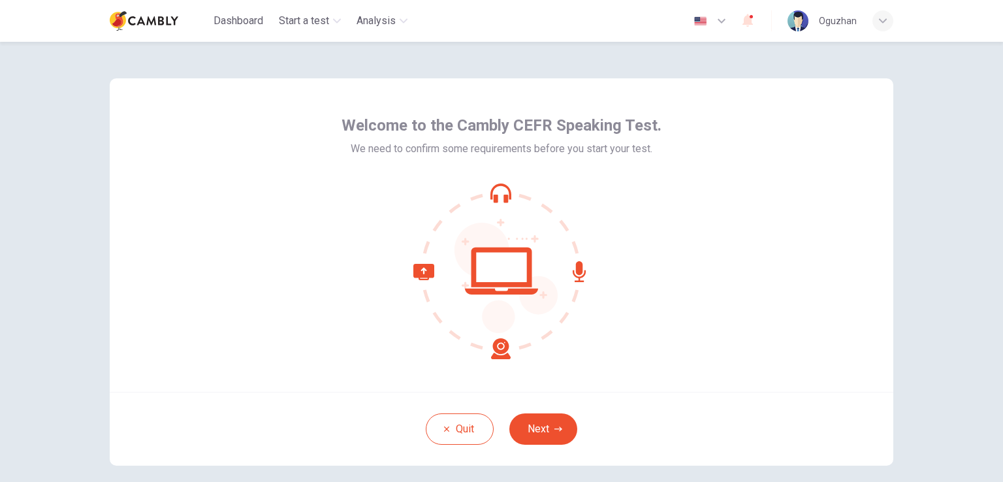
click at [540, 436] on button "Next" at bounding box center [544, 429] width 68 height 31
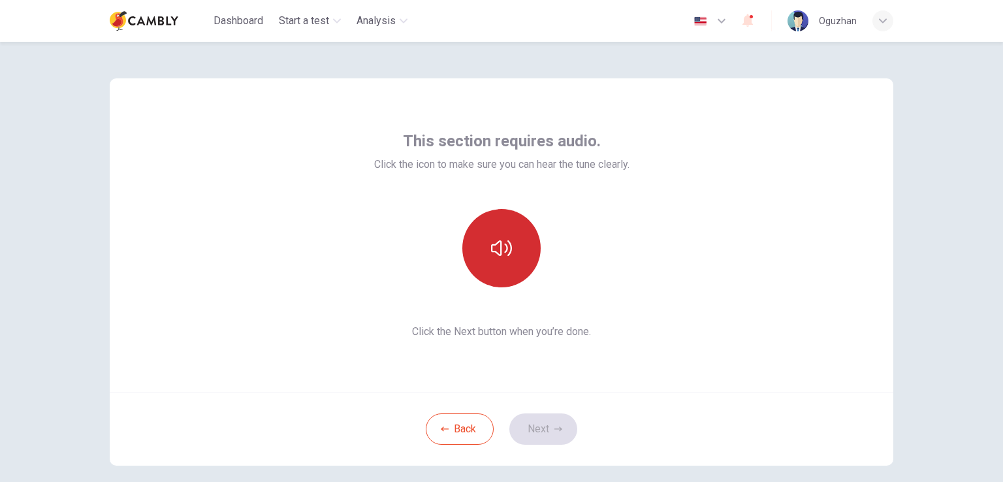
click at [502, 251] on icon "button" at bounding box center [501, 248] width 21 height 21
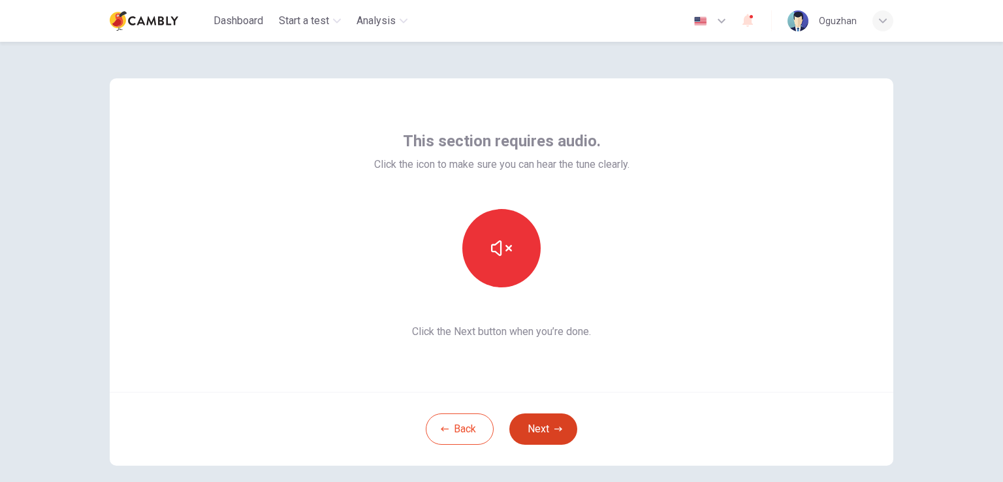
click at [558, 434] on button "Next" at bounding box center [544, 429] width 68 height 31
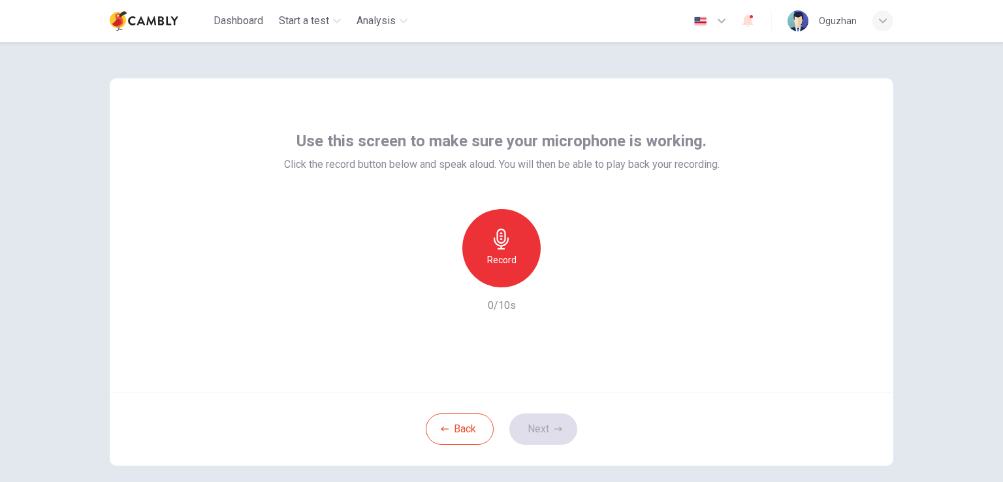
click at [470, 259] on div "Record" at bounding box center [502, 248] width 78 height 78
click at [513, 256] on div "Stop" at bounding box center [502, 248] width 78 height 78
click at [569, 275] on div "Record 3/10s" at bounding box center [502, 261] width 436 height 105
click at [562, 284] on div "button" at bounding box center [561, 277] width 21 height 21
click at [555, 281] on icon "button" at bounding box center [561, 276] width 13 height 13
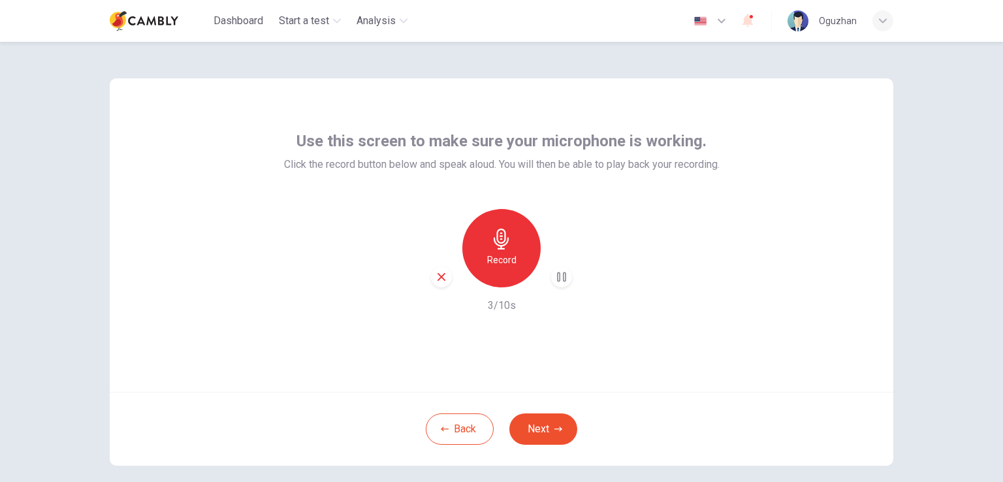
click at [839, 350] on div "Use this screen to make sure your microphone is working. Click the record butto…" at bounding box center [502, 235] width 784 height 314
click at [316, 78] on div "Use this screen to make sure your microphone is working. Click the record butto…" at bounding box center [502, 235] width 784 height 314
click at [515, 253] on div "Record" at bounding box center [502, 248] width 78 height 78
click at [515, 209] on div "Stop" at bounding box center [501, 248] width 141 height 78
click at [523, 240] on div "Stop" at bounding box center [502, 248] width 78 height 78
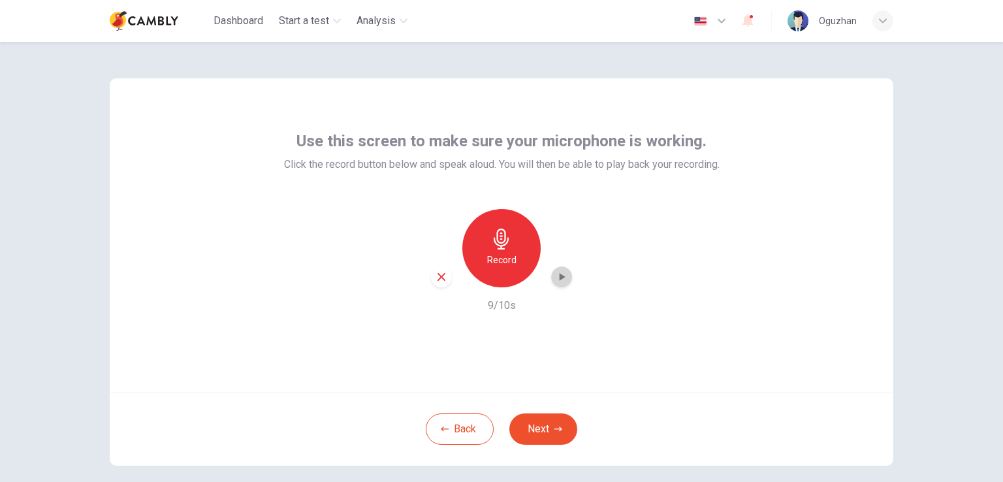
click at [561, 283] on icon "button" at bounding box center [561, 276] width 13 height 13
click at [555, 279] on icon "button" at bounding box center [561, 276] width 13 height 13
click at [517, 267] on div "Record" at bounding box center [502, 248] width 78 height 78
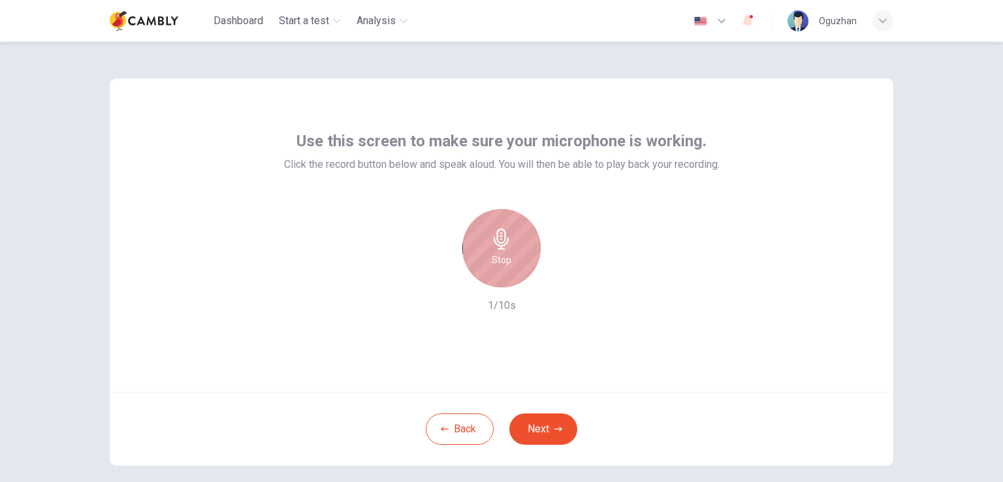
drag, startPoint x: 499, startPoint y: 251, endPoint x: 523, endPoint y: 269, distance: 29.9
click at [499, 252] on div "Stop" at bounding box center [502, 248] width 78 height 78
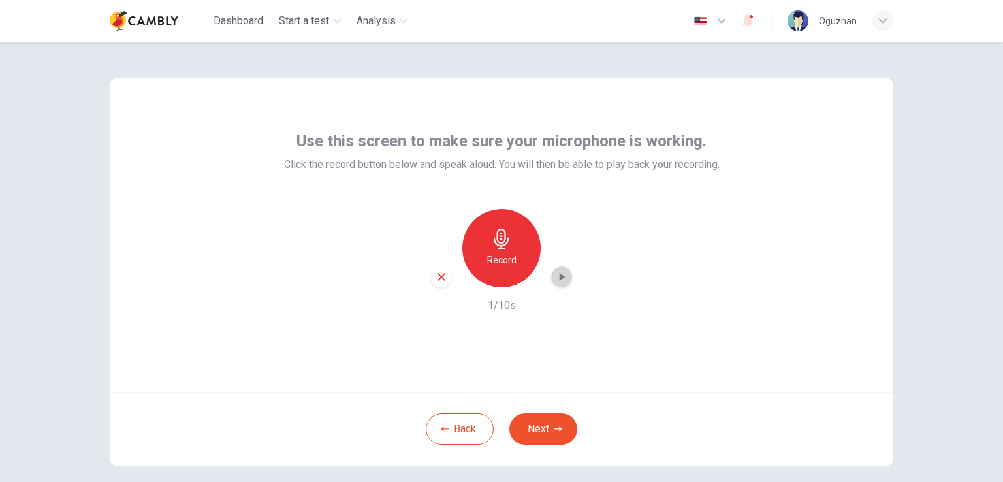
click at [562, 275] on icon "button" at bounding box center [561, 276] width 13 height 13
click at [502, 250] on div "Record" at bounding box center [502, 248] width 78 height 78
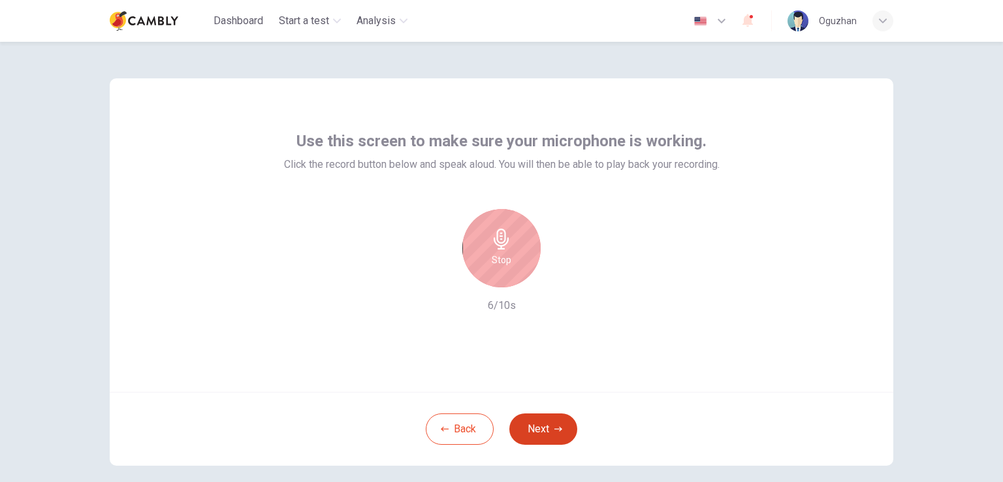
click at [525, 432] on button "Next" at bounding box center [544, 429] width 68 height 31
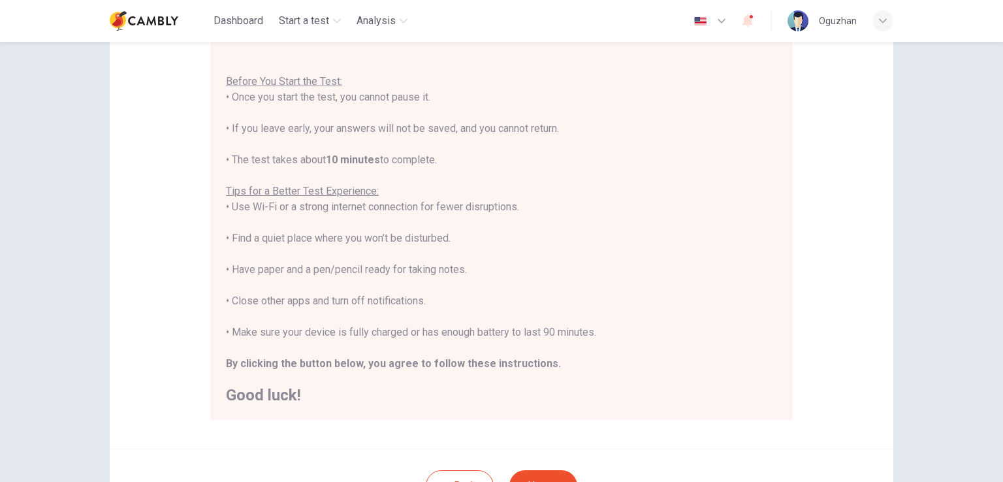
scroll to position [196, 0]
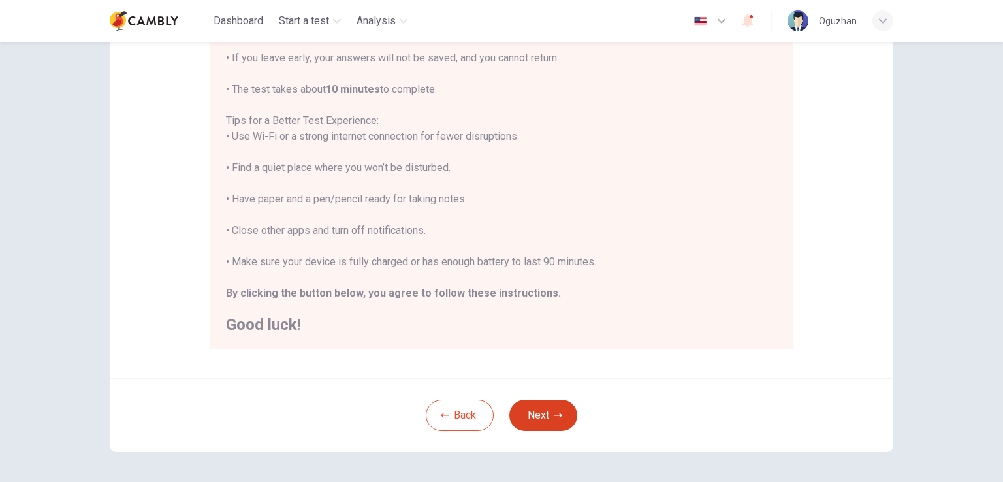
click at [525, 415] on button "Next" at bounding box center [544, 415] width 68 height 31
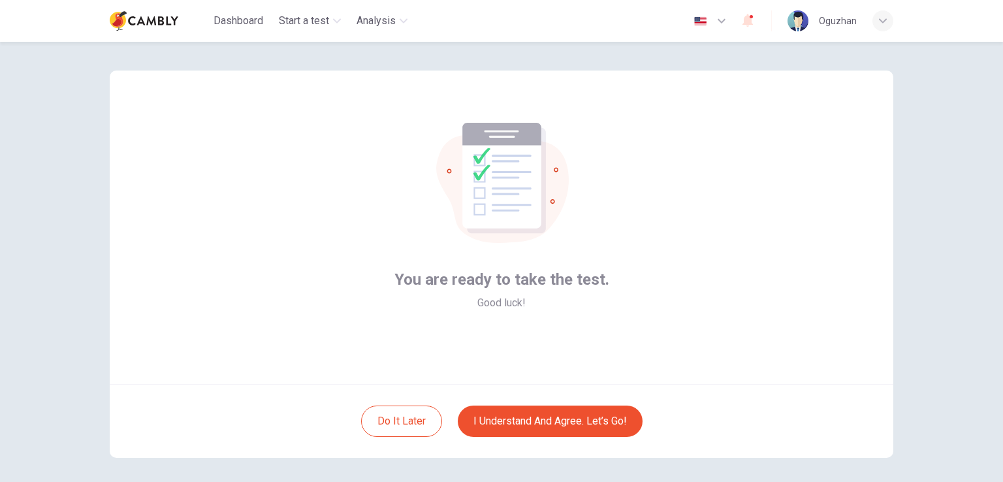
scroll to position [0, 0]
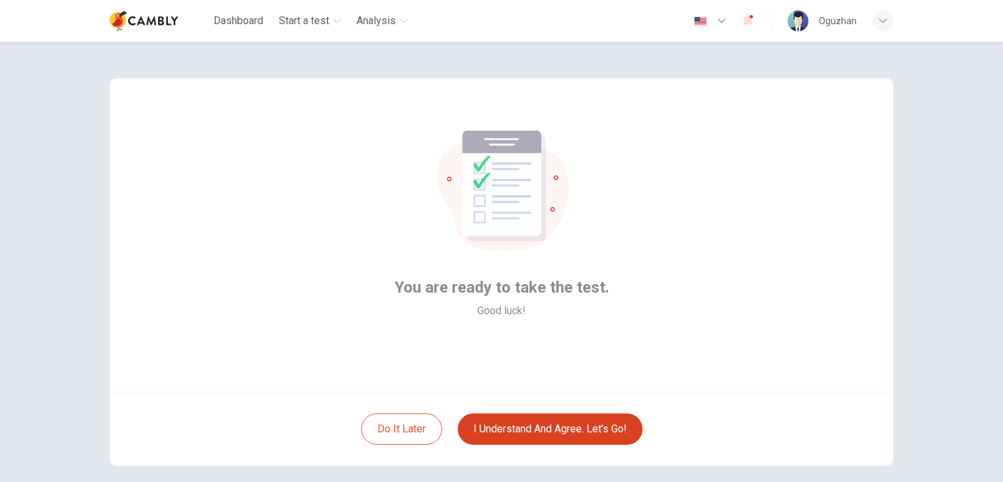
click at [536, 429] on button "I understand and agree. Let’s go!" at bounding box center [550, 429] width 185 height 31
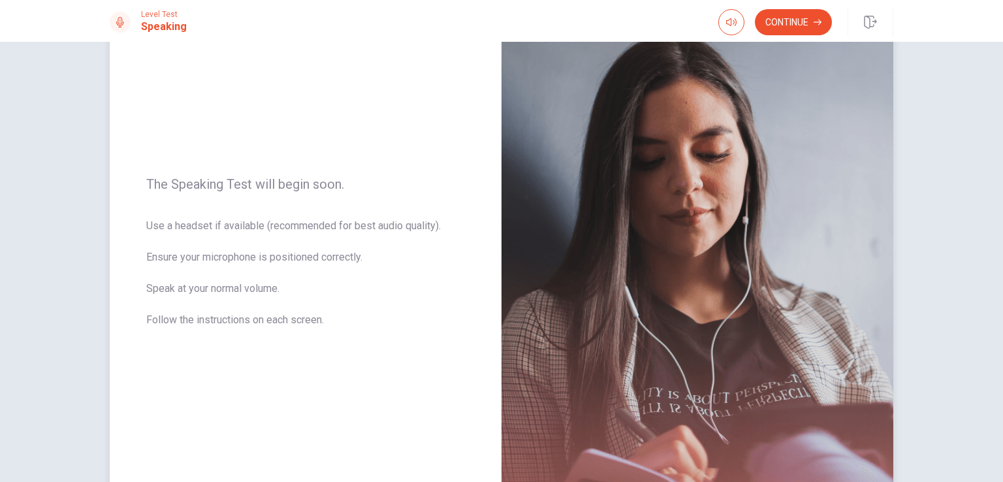
scroll to position [158, 0]
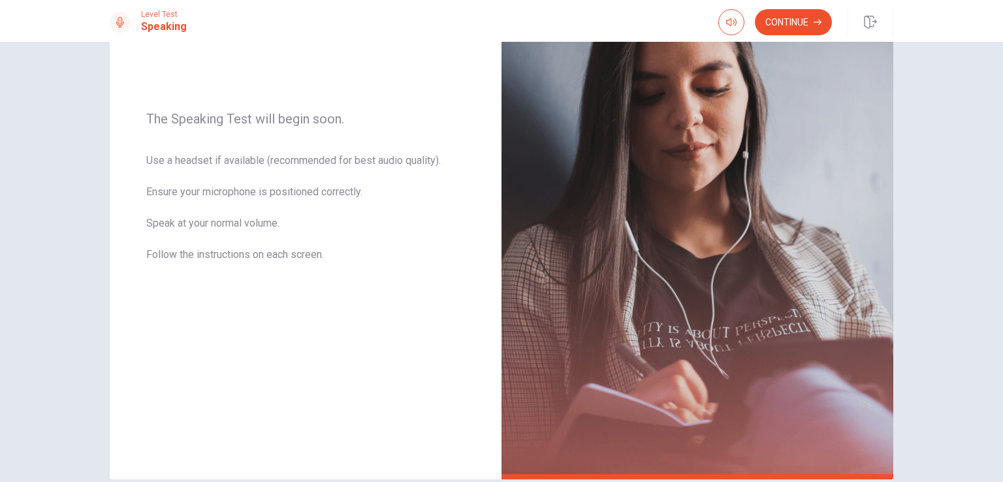
click at [766, 23] on button "Continue" at bounding box center [793, 22] width 77 height 26
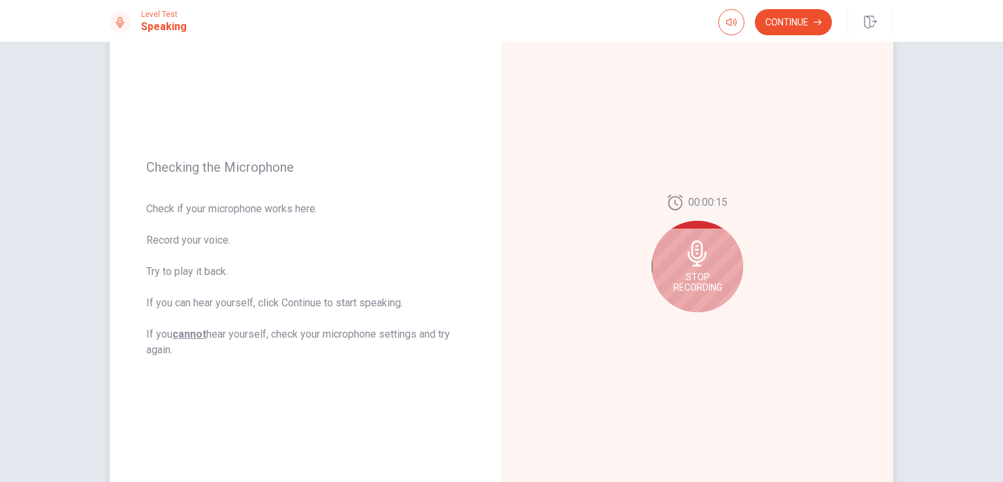
scroll to position [93, 0]
click at [712, 265] on div "Stop Recording" at bounding box center [697, 267] width 91 height 91
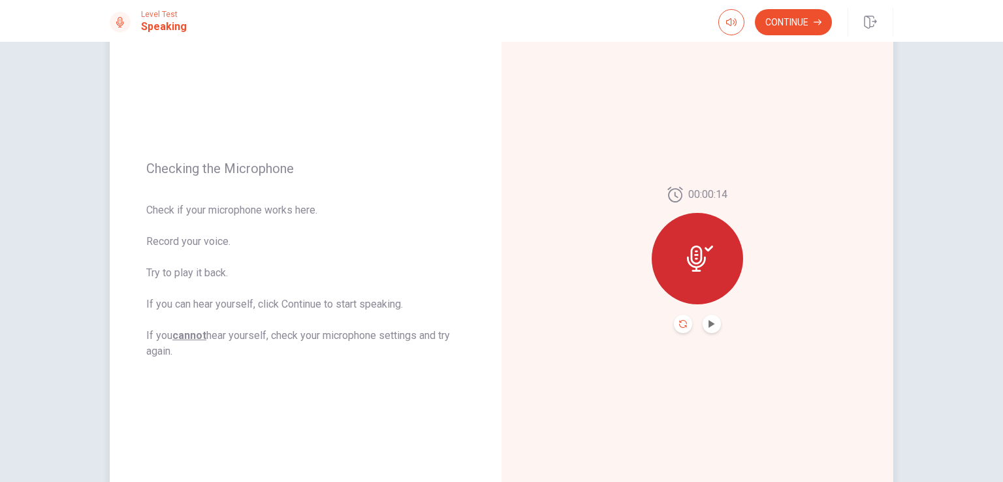
click at [676, 326] on button "Record Again" at bounding box center [683, 324] width 18 height 18
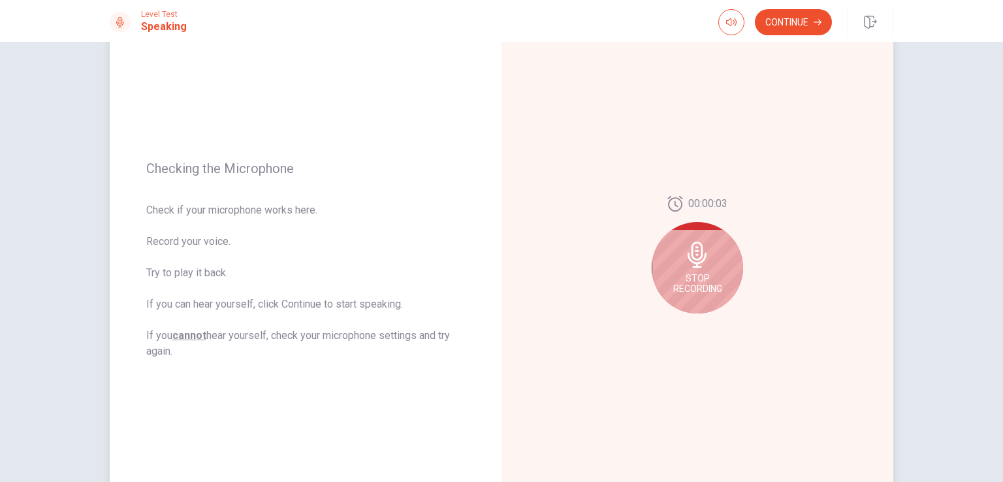
click at [713, 262] on div "Stop Recording" at bounding box center [697, 267] width 91 height 91
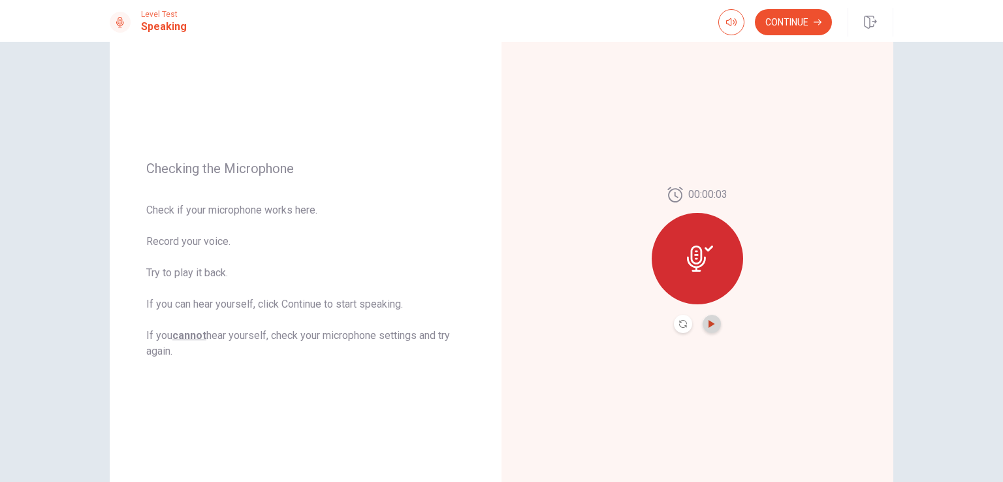
click at [711, 323] on icon "Play Audio" at bounding box center [712, 324] width 6 height 8
click at [704, 325] on button "Pause Audio" at bounding box center [712, 324] width 18 height 18
click at [694, 280] on div at bounding box center [697, 258] width 91 height 91
click at [699, 256] on icon at bounding box center [696, 259] width 19 height 26
click at [768, 22] on button "Continue" at bounding box center [793, 22] width 77 height 26
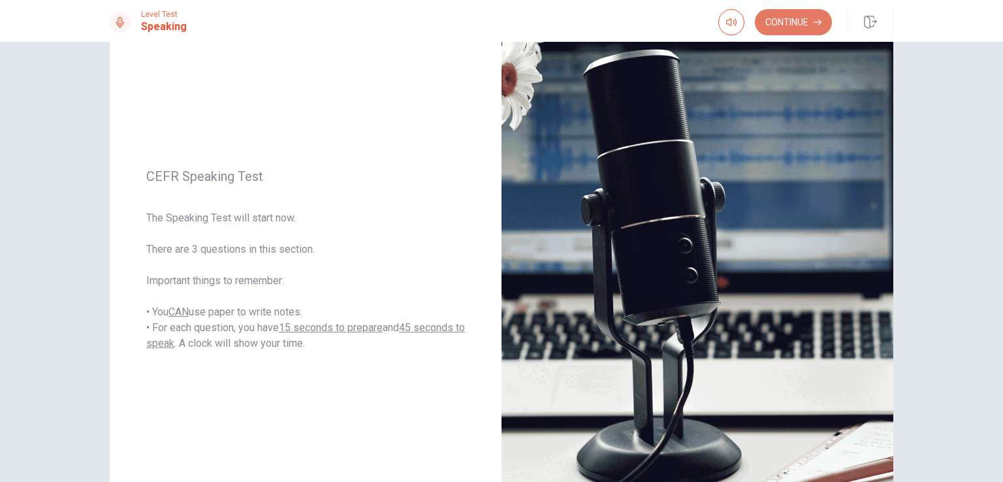
click at [784, 25] on button "Continue" at bounding box center [793, 22] width 77 height 26
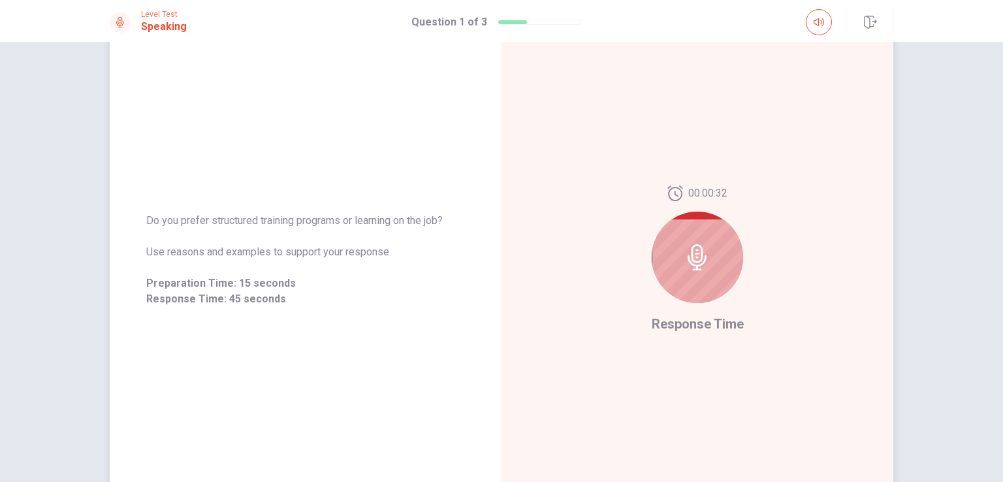
click at [708, 276] on div at bounding box center [697, 257] width 91 height 91
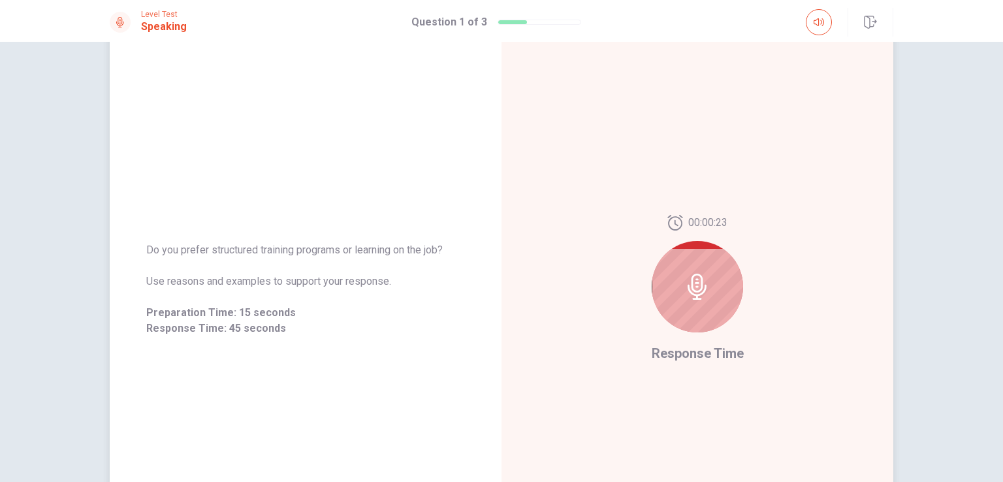
scroll to position [65, 0]
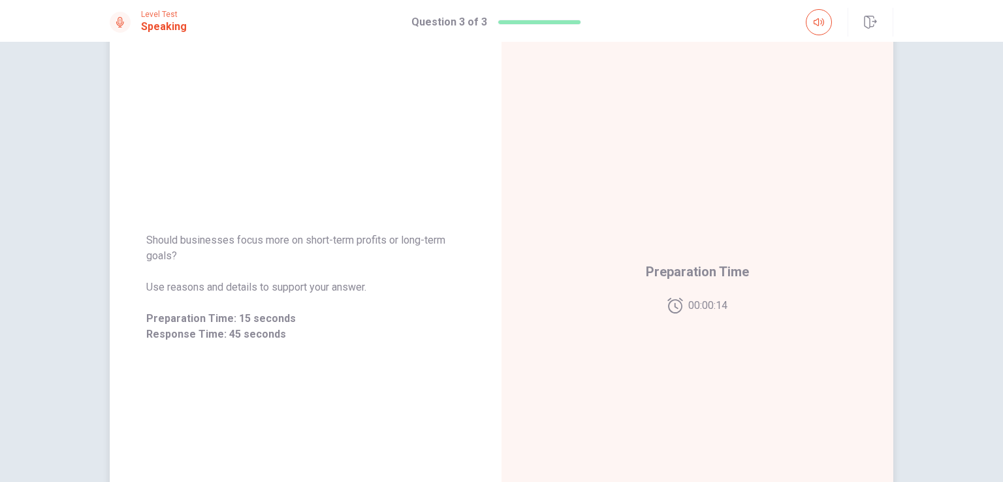
click at [694, 276] on span "Preparation Time" at bounding box center [697, 271] width 103 height 21
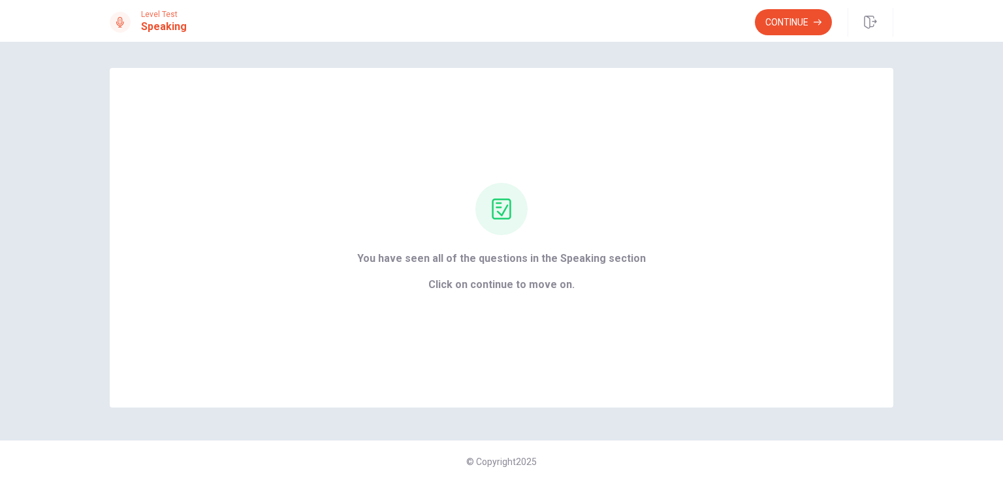
scroll to position [0, 0]
click at [775, 31] on button "Continue" at bounding box center [793, 22] width 77 height 26
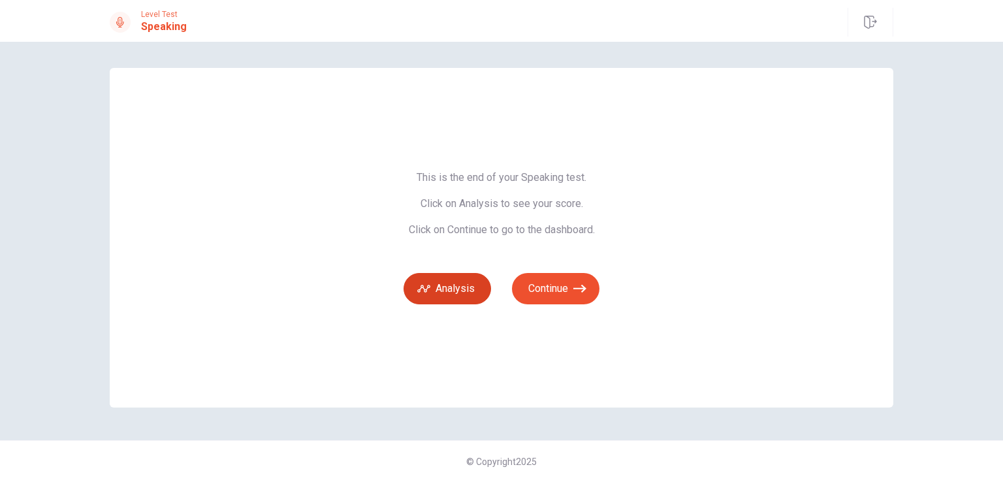
click at [476, 286] on button "Analysis" at bounding box center [448, 288] width 88 height 31
